Goal: Task Accomplishment & Management: Manage account settings

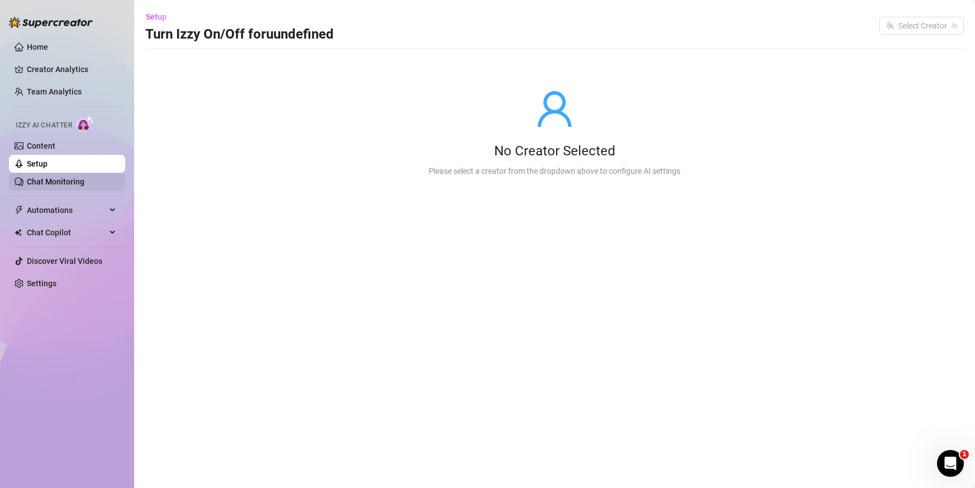
click at [59, 182] on link "Chat Monitoring" at bounding box center [56, 181] width 58 height 9
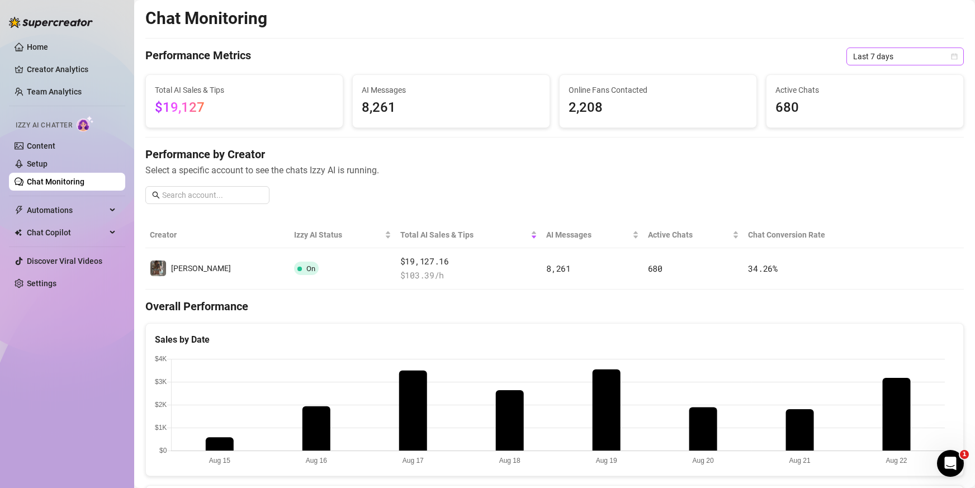
click at [899, 58] on span "Last 7 days" at bounding box center [905, 56] width 104 height 17
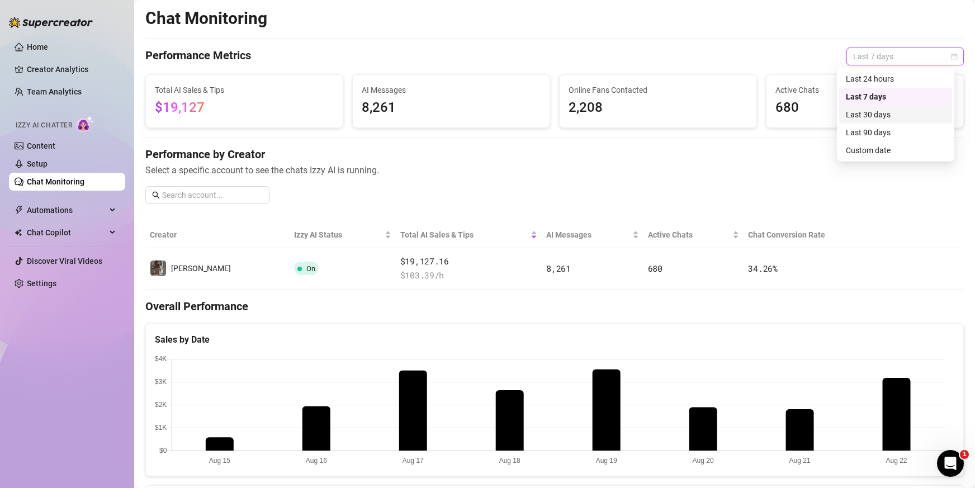
click at [887, 112] on div "Last 30 days" at bounding box center [894, 114] width 99 height 12
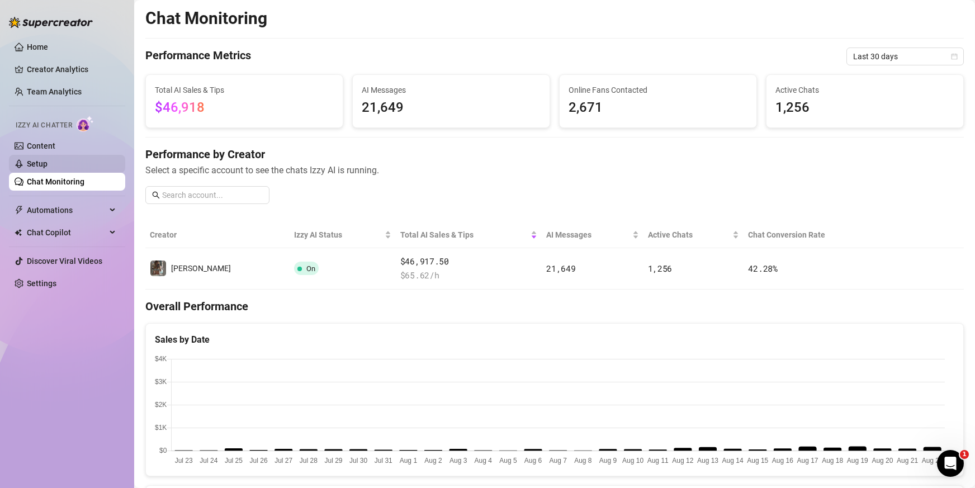
click at [40, 160] on link "Setup" at bounding box center [37, 163] width 21 height 9
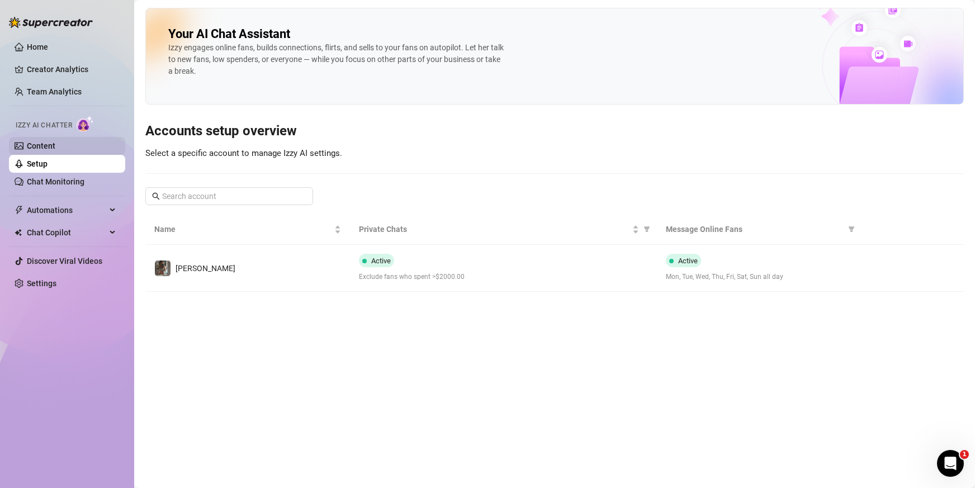
click at [55, 145] on link "Content" at bounding box center [41, 145] width 28 height 9
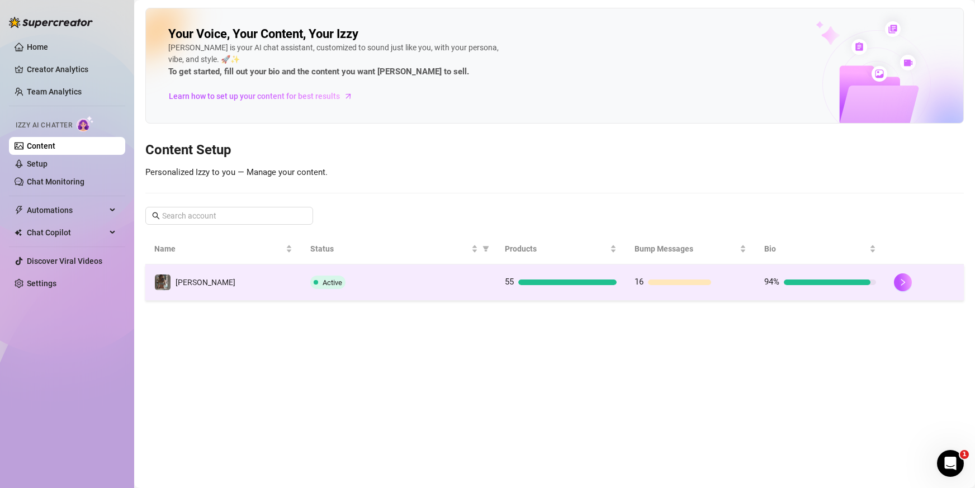
click at [284, 281] on td "[PERSON_NAME]" at bounding box center [223, 282] width 156 height 36
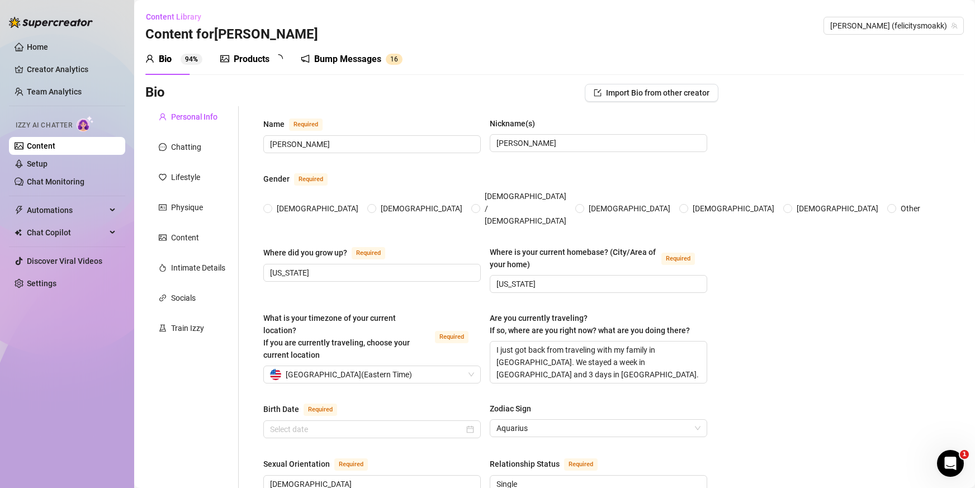
radio input "true"
type input "[DATE]"
click at [264, 61] on div "Products" at bounding box center [252, 59] width 36 height 13
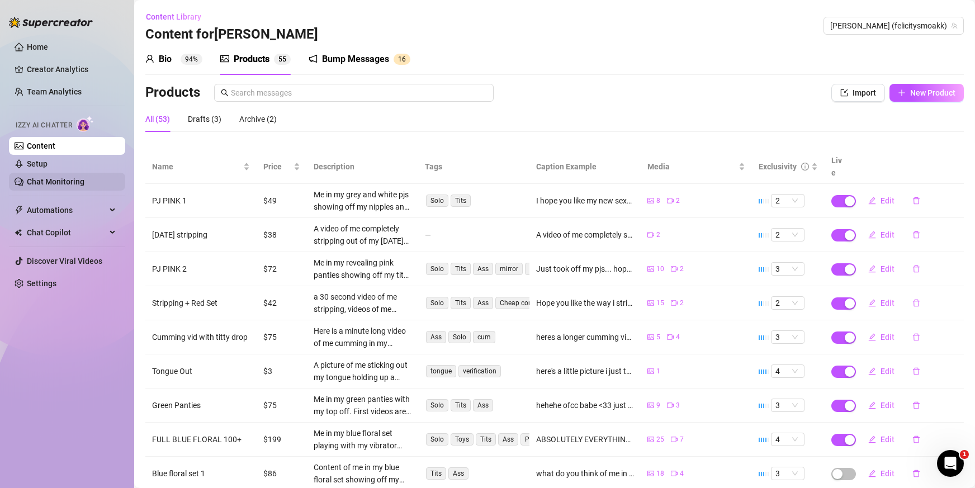
click at [58, 177] on link "Chat Monitoring" at bounding box center [56, 181] width 58 height 9
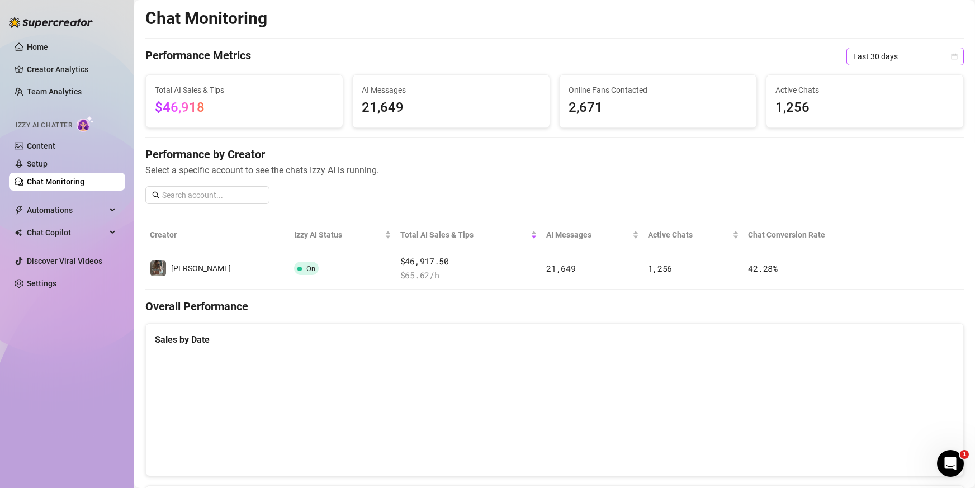
click at [889, 55] on span "Last 30 days" at bounding box center [905, 56] width 104 height 17
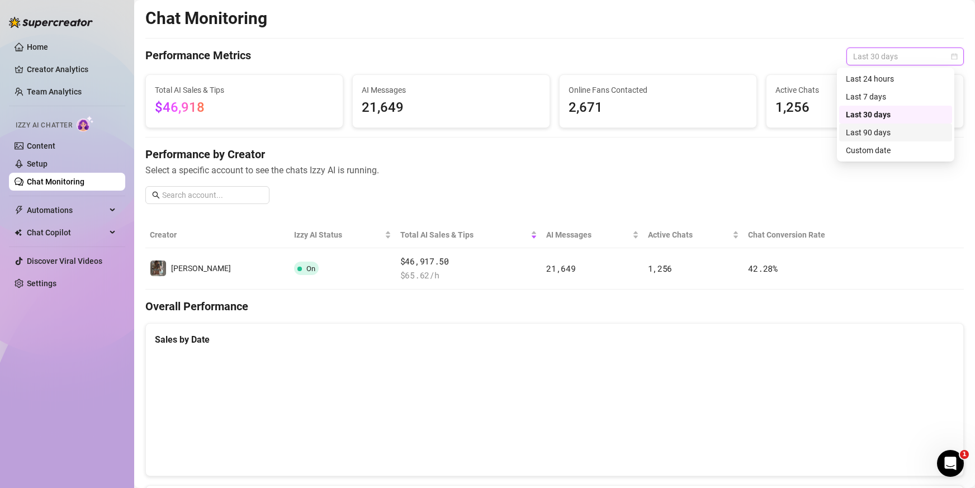
click at [879, 132] on div "Last 90 days" at bounding box center [894, 132] width 99 height 12
